Goal: Task Accomplishment & Management: Use online tool/utility

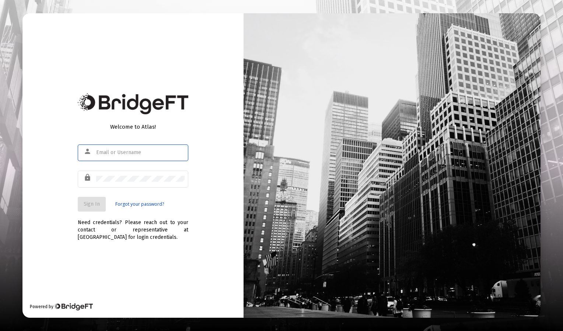
click at [124, 150] on input "text" at bounding box center [140, 153] width 88 height 6
type input "[EMAIL_ADDRESS][DOMAIN_NAME]"
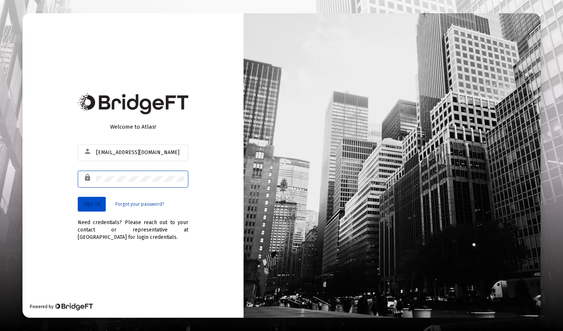
click at [91, 207] on button "Sign In" at bounding box center [92, 204] width 28 height 15
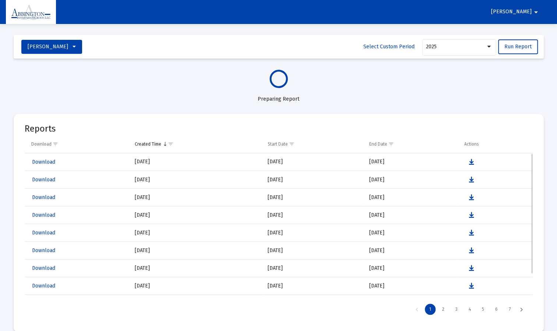
select select "View all"
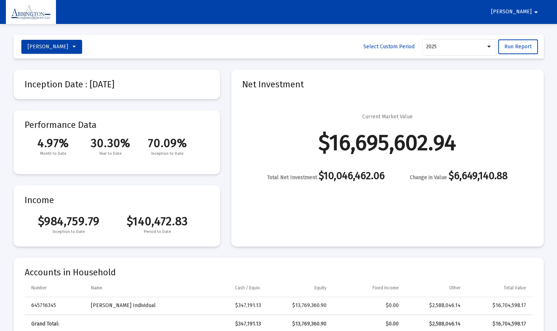
click at [359, 164] on div "Current Market Value $16,695,602.94 Total Net Investment $10,046,462.06 Change …" at bounding box center [387, 147] width 291 height 68
click at [214, 97] on mat-card "Inception Date : [DATE]" at bounding box center [117, 84] width 207 height 29
click at [492, 46] on div at bounding box center [489, 47] width 7 height 6
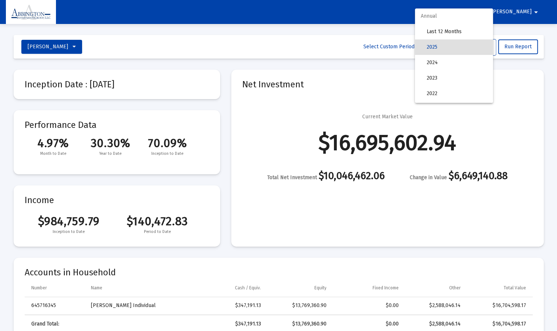
click at [474, 44] on span "2025" at bounding box center [457, 46] width 60 height 15
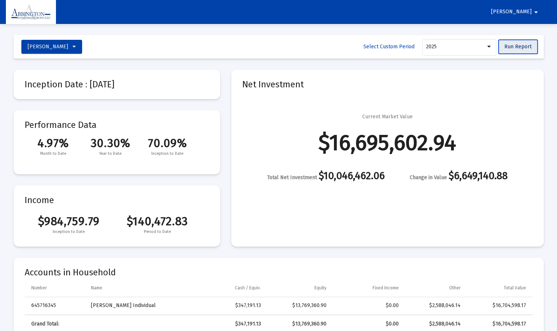
click at [519, 50] on button "Run Report" at bounding box center [518, 46] width 40 height 15
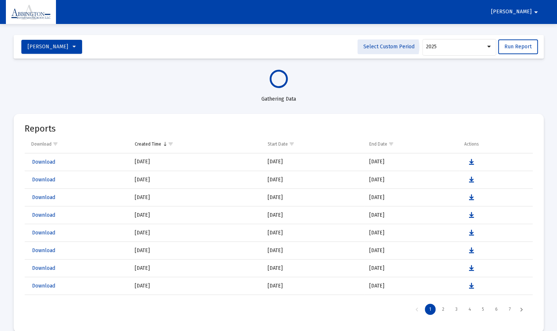
click at [388, 47] on span "Select Custom Period" at bounding box center [389, 46] width 51 height 6
select select "View all"
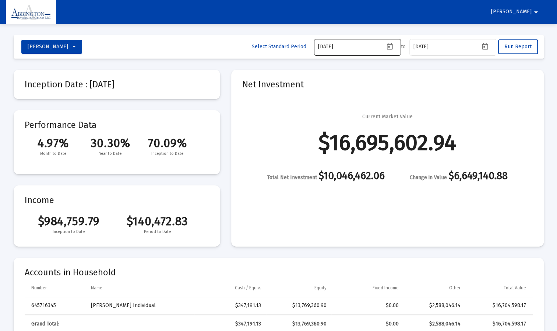
click at [387, 47] on icon "Open calendar" at bounding box center [390, 46] width 6 height 7
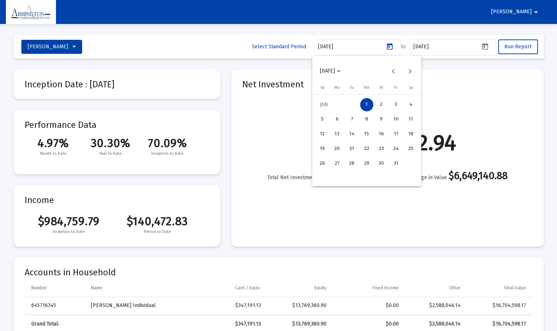
click at [378, 28] on div at bounding box center [278, 165] width 557 height 331
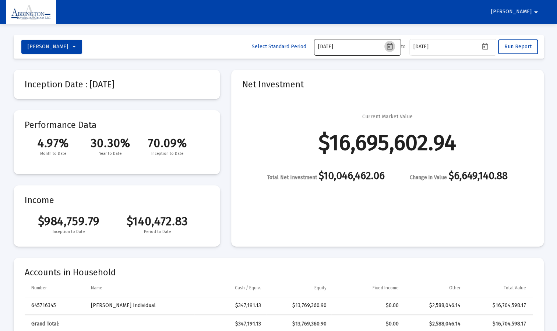
click at [391, 48] on icon "Open calendar" at bounding box center [390, 47] width 8 height 8
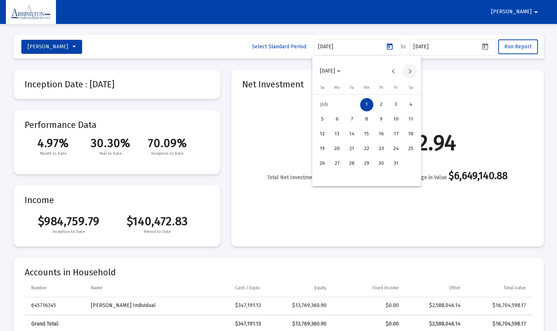
click at [410, 70] on button "Next month" at bounding box center [410, 71] width 15 height 15
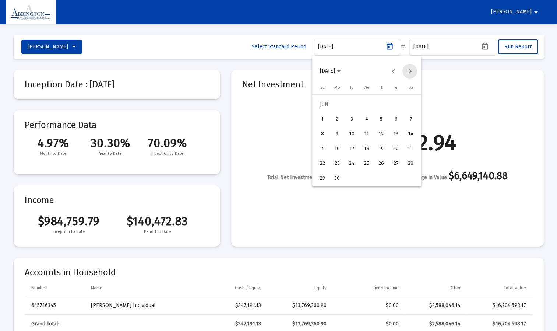
click at [410, 70] on button "Next month" at bounding box center [410, 71] width 15 height 15
click at [341, 69] on span "[DATE]" at bounding box center [330, 71] width 21 height 6
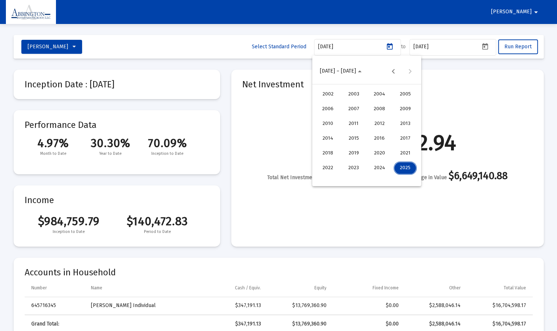
click at [383, 43] on div at bounding box center [278, 165] width 557 height 331
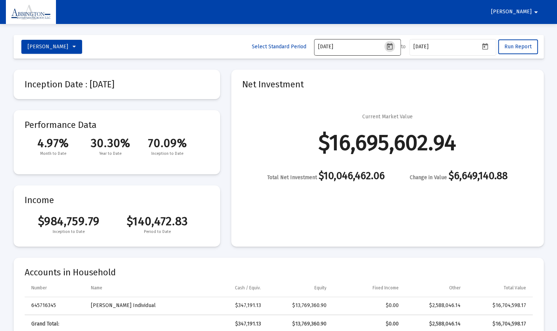
click at [386, 44] on icon "Open calendar" at bounding box center [390, 47] width 8 height 8
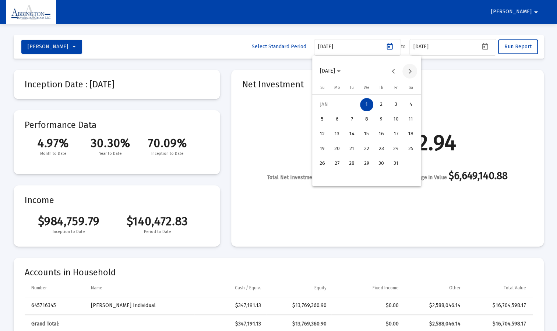
click at [415, 72] on button "Next month" at bounding box center [410, 71] width 15 height 15
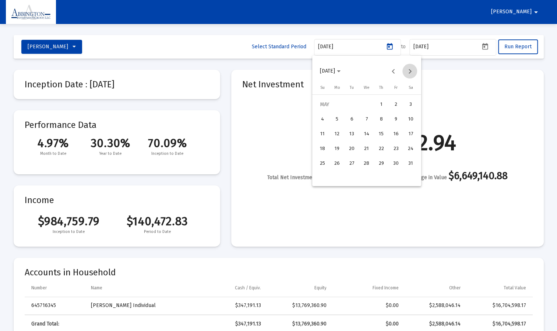
click at [415, 72] on button "Next month" at bounding box center [410, 71] width 15 height 15
click at [397, 105] on div "1" at bounding box center [396, 104] width 13 height 13
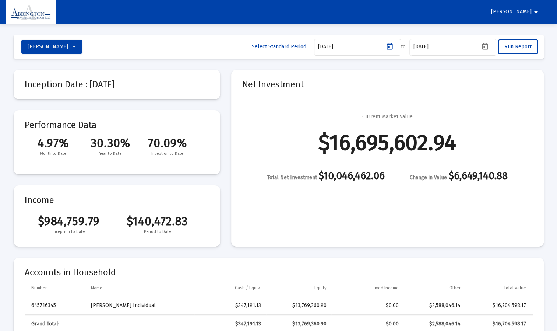
type input "[DATE]"
click at [487, 43] on icon "Open calendar" at bounding box center [485, 47] width 8 height 8
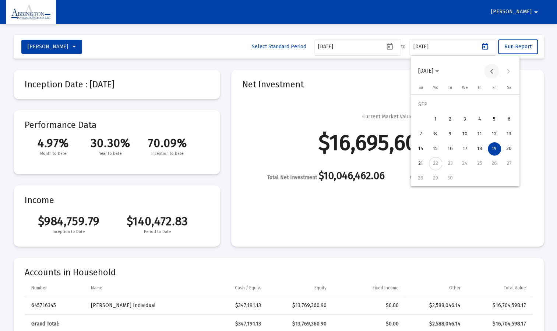
click at [491, 70] on button "Previous month" at bounding box center [491, 71] width 15 height 15
click at [424, 179] on div "31" at bounding box center [420, 178] width 13 height 13
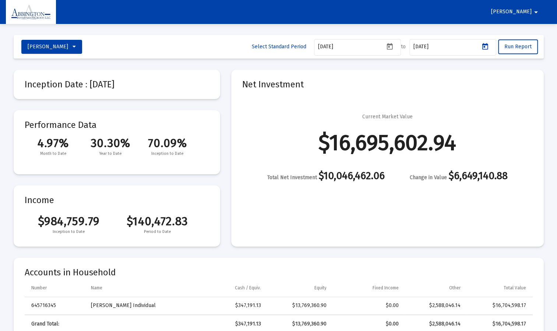
type input "[DATE]"
click at [516, 47] on span "Run Report" at bounding box center [518, 46] width 27 height 6
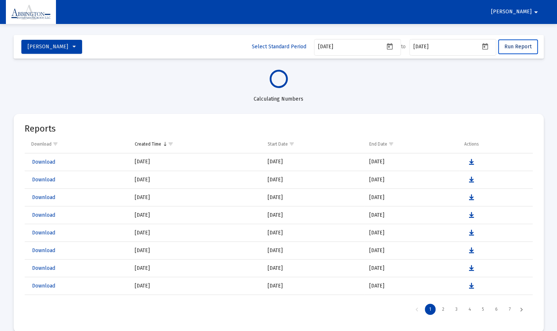
select select "View all"
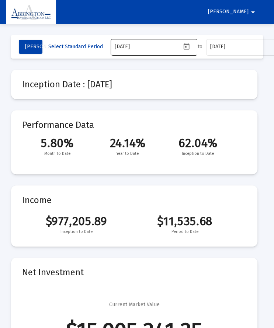
click at [184, 46] on icon "Open calendar" at bounding box center [186, 47] width 8 height 8
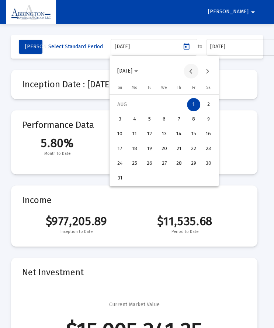
click at [192, 70] on button "Previous month" at bounding box center [190, 71] width 15 height 15
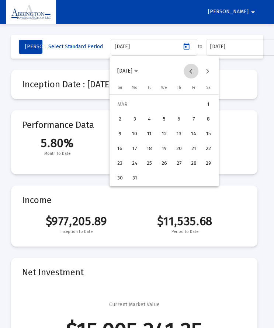
click at [192, 70] on button "Previous month" at bounding box center [190, 71] width 15 height 15
click at [210, 69] on button "Next month" at bounding box center [207, 71] width 15 height 15
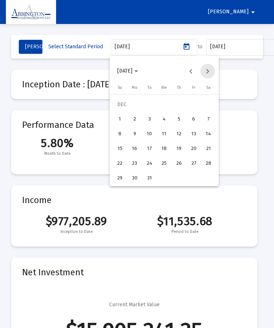
click at [210, 69] on button "Next month" at bounding box center [207, 71] width 15 height 15
click at [162, 104] on div "1" at bounding box center [163, 104] width 13 height 13
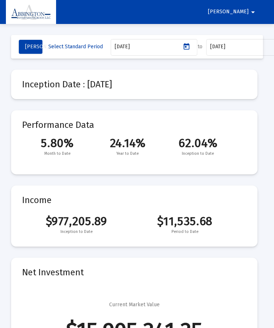
type input "[DATE]"
click at [250, 50] on div "[DATE]" at bounding box center [243, 47] width 66 height 18
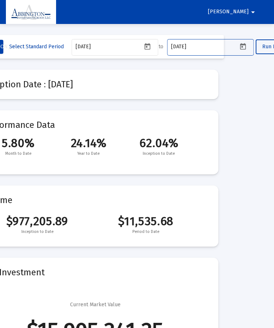
click at [219, 46] on input "[DATE]" at bounding box center [204, 47] width 66 height 6
click at [243, 47] on icon "Open calendar" at bounding box center [242, 46] width 6 height 7
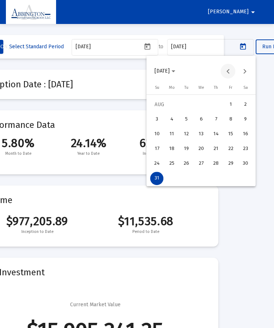
click at [229, 70] on button "Previous month" at bounding box center [227, 71] width 15 height 15
click at [217, 181] on div "31" at bounding box center [215, 178] width 13 height 13
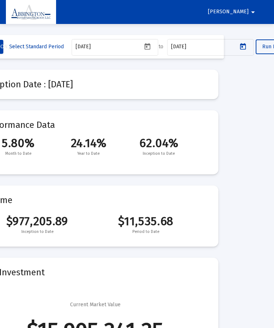
type input "[DATE]"
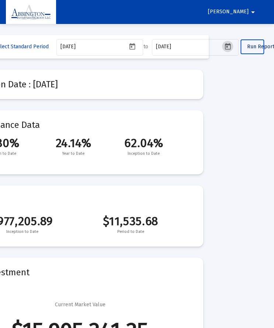
click at [265, 44] on span "Run Report" at bounding box center [259, 46] width 27 height 6
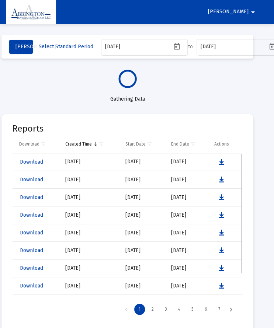
scroll to position [0, 0]
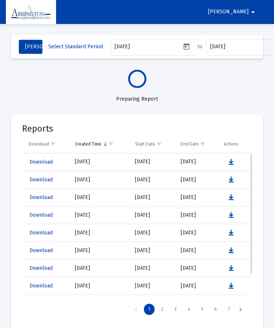
select select "View all"
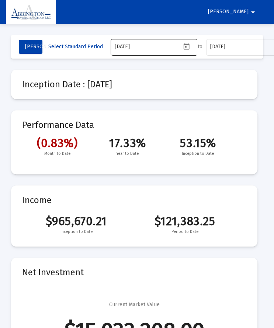
click at [184, 45] on icon "Open calendar" at bounding box center [186, 47] width 8 height 8
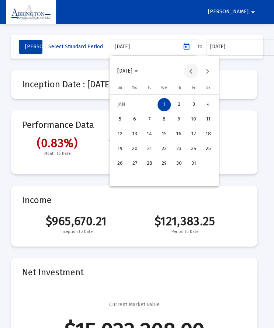
click at [192, 72] on button "Previous month" at bounding box center [190, 71] width 15 height 15
click at [166, 145] on div "18" at bounding box center [163, 148] width 13 height 13
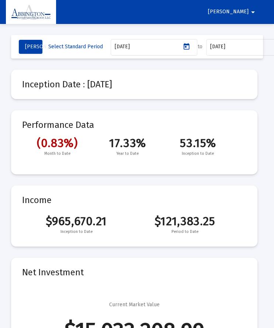
type input "[DATE]"
click at [241, 52] on div "[DATE]" at bounding box center [243, 47] width 66 height 18
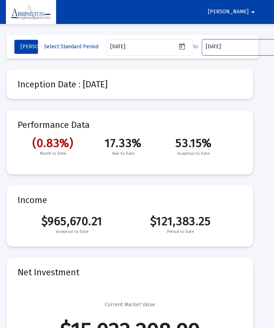
click at [235, 41] on div "[DATE]" at bounding box center [238, 47] width 66 height 18
click at [231, 46] on input "[DATE]" at bounding box center [238, 47] width 66 height 6
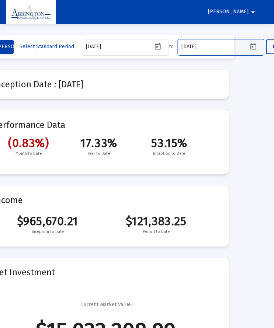
scroll to position [0, 29]
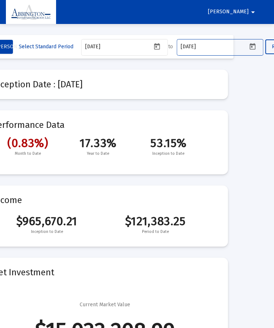
click at [253, 44] on icon "Open calendar" at bounding box center [252, 46] width 6 height 7
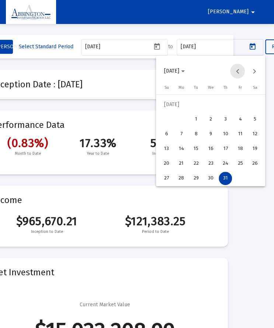
click at [241, 70] on button "Previous month" at bounding box center [237, 71] width 15 height 15
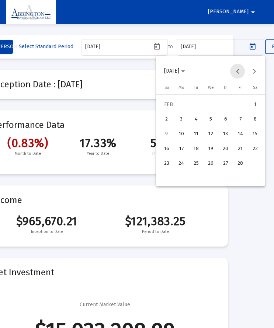
click at [241, 70] on button "Previous month" at bounding box center [237, 71] width 15 height 15
click at [194, 182] on div "31" at bounding box center [195, 178] width 13 height 13
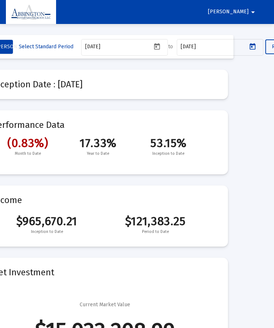
type input "[DATE]"
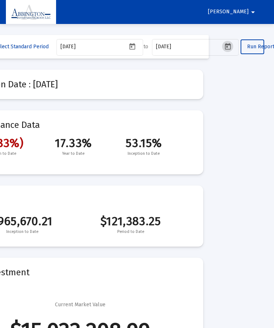
scroll to position [0, 55]
click at [254, 46] on span "Run Report" at bounding box center [259, 46] width 27 height 6
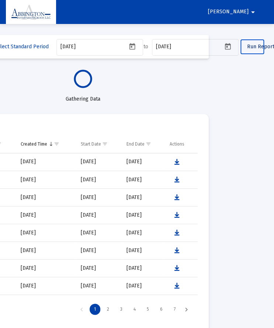
select select "View all"
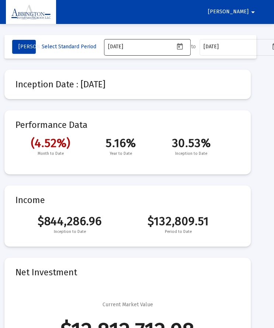
scroll to position [0, 0]
